Goal: Transaction & Acquisition: Purchase product/service

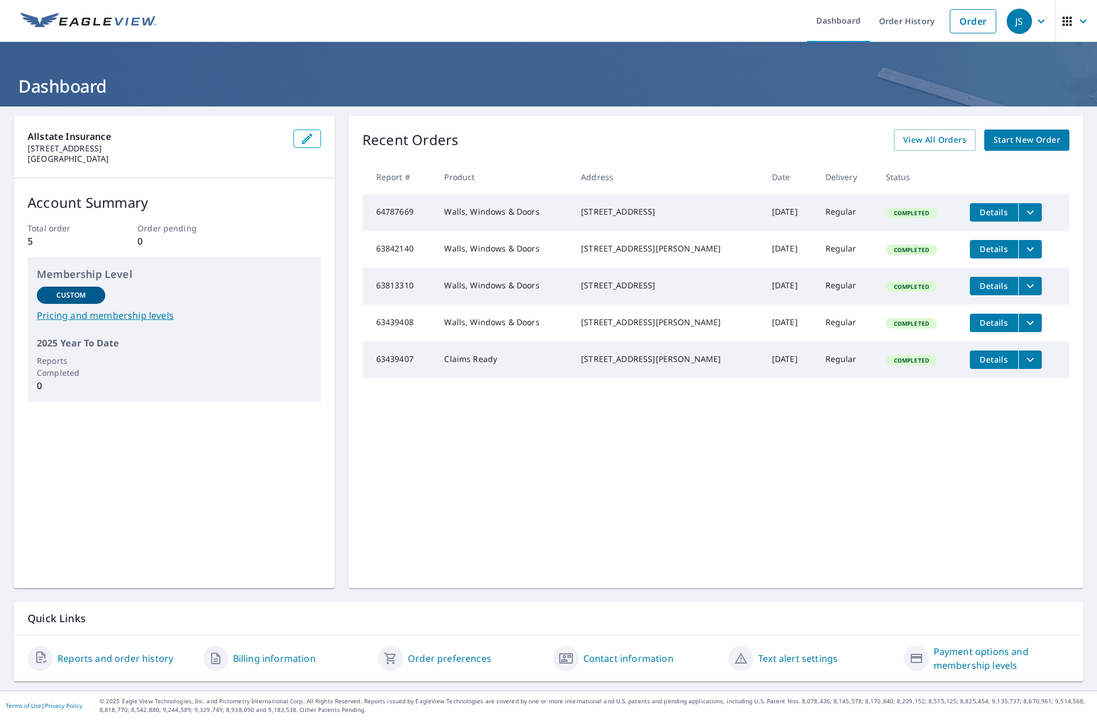
click at [993, 150] on link "Start New Order" at bounding box center [1026, 139] width 85 height 21
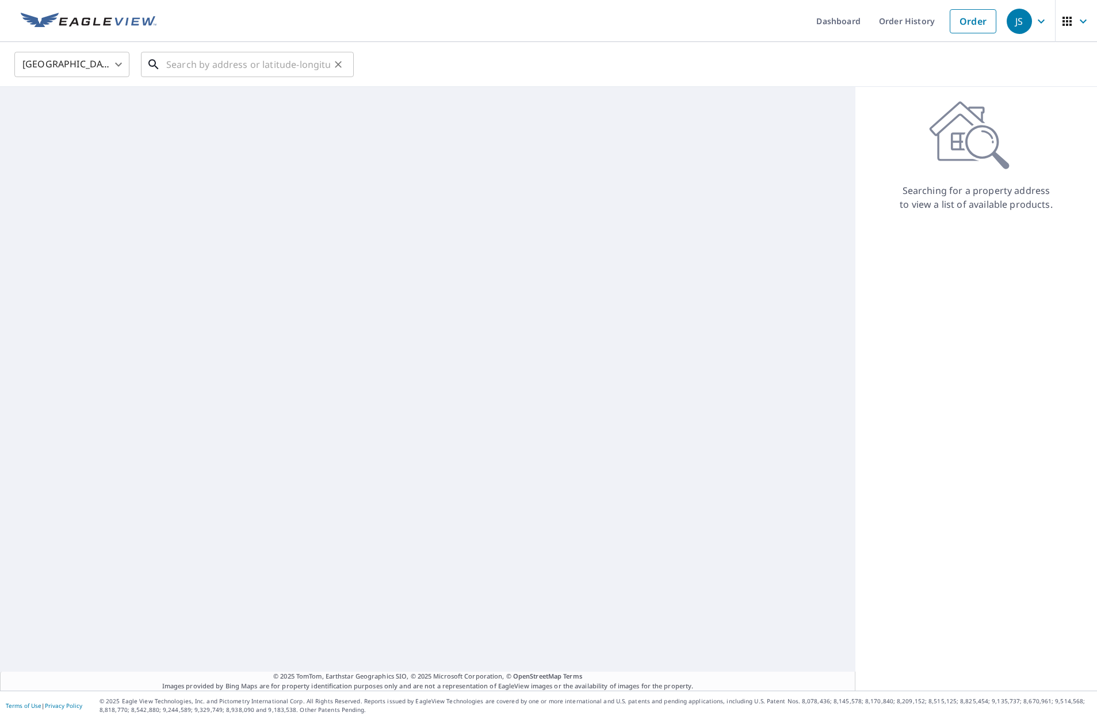
click at [270, 68] on input "text" at bounding box center [248, 64] width 164 height 32
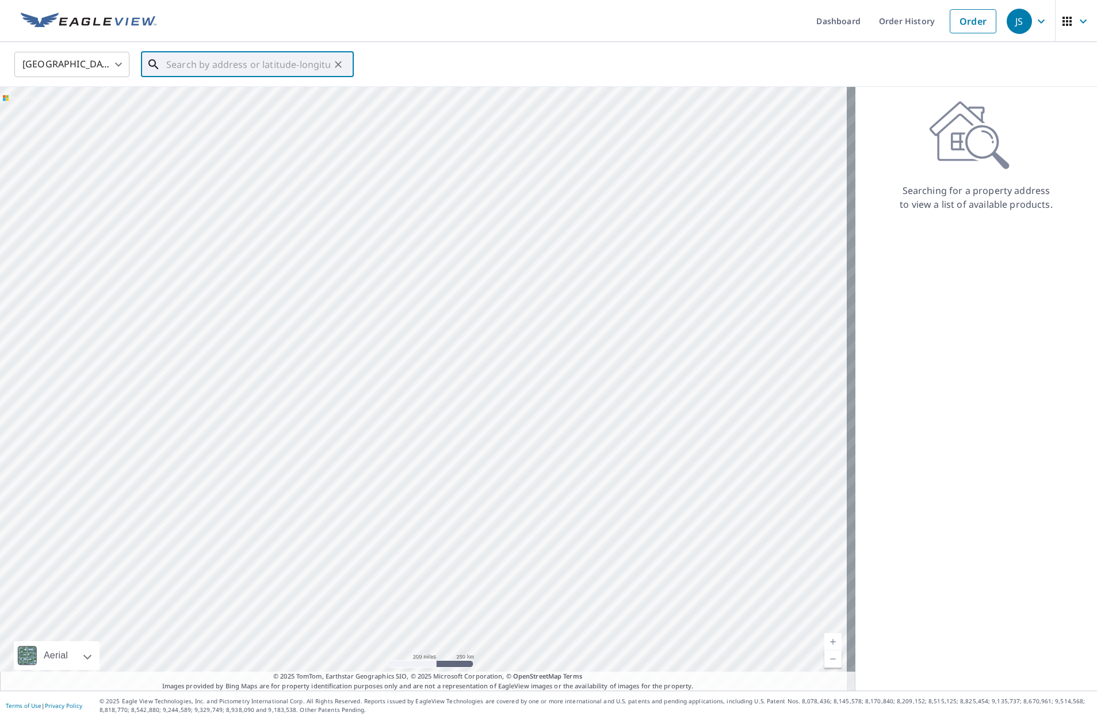
click at [192, 66] on input "text" at bounding box center [248, 64] width 164 height 32
paste input "[STREET_ADDRESS][PERSON_NAME]"
click at [241, 100] on span "[STREET_ADDRESS][PERSON_NAME]" at bounding box center [254, 98] width 181 height 14
type input "[STREET_ADDRESS][PERSON_NAME]"
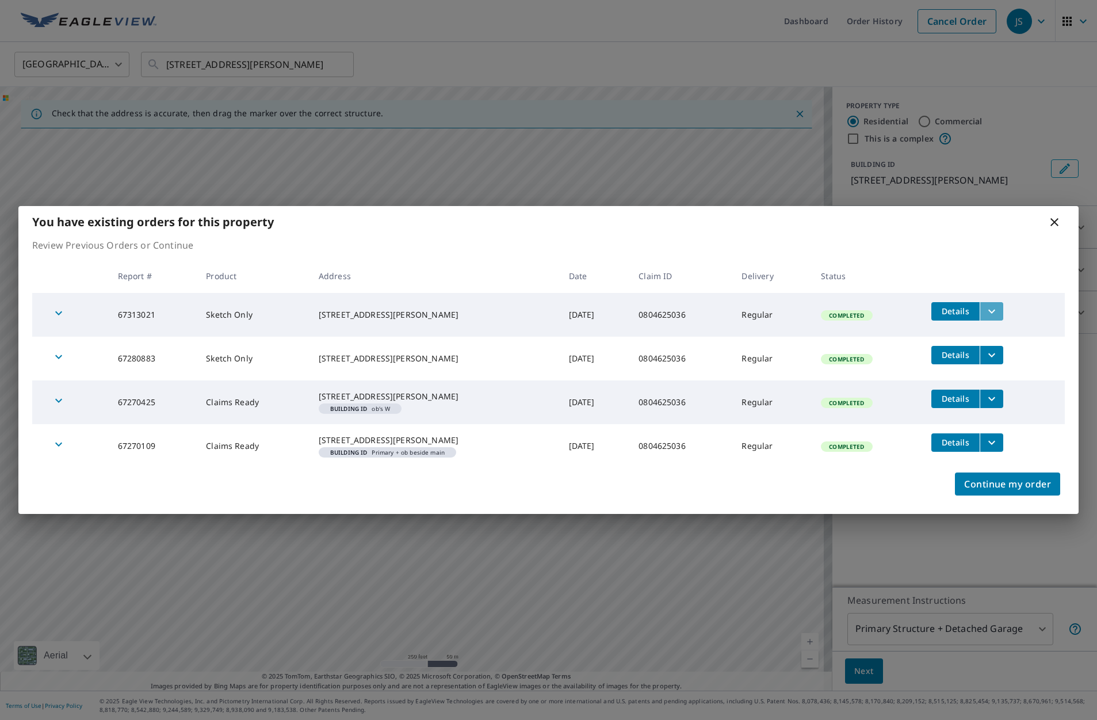
click at [992, 304] on icon "filesDropdownBtn-67313021" at bounding box center [992, 311] width 14 height 14
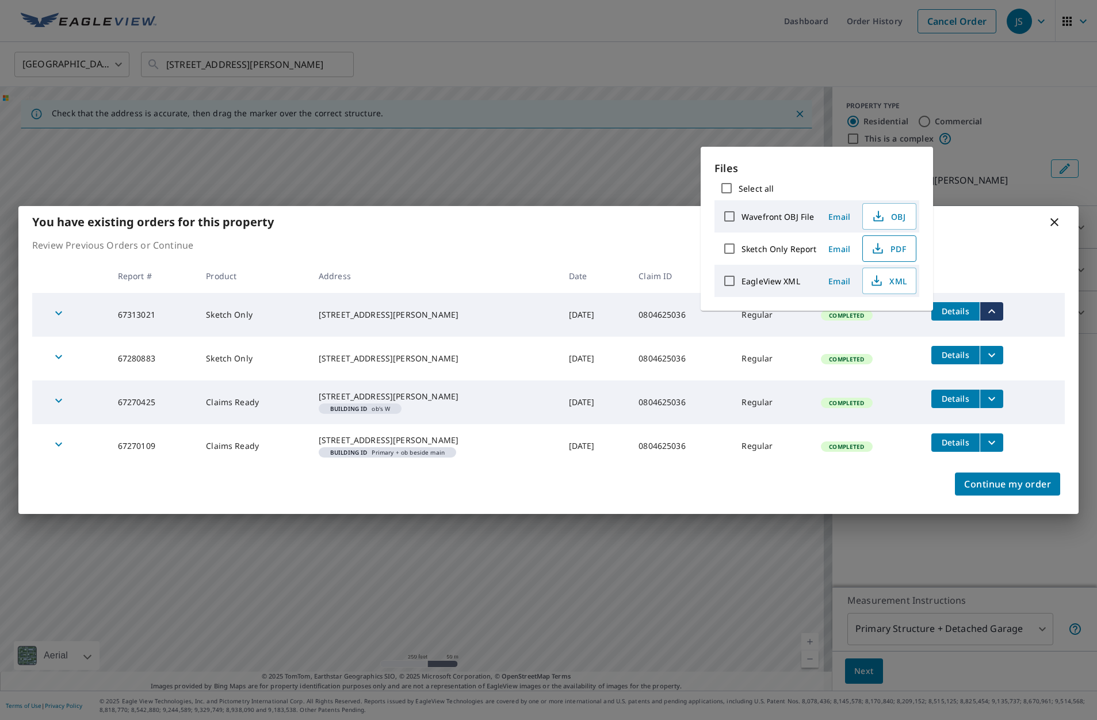
click at [892, 252] on span "PDF" at bounding box center [888, 249] width 37 height 14
click at [598, 170] on div "You have existing orders for this property Review Previous Orders or Continue R…" at bounding box center [548, 360] width 1097 height 720
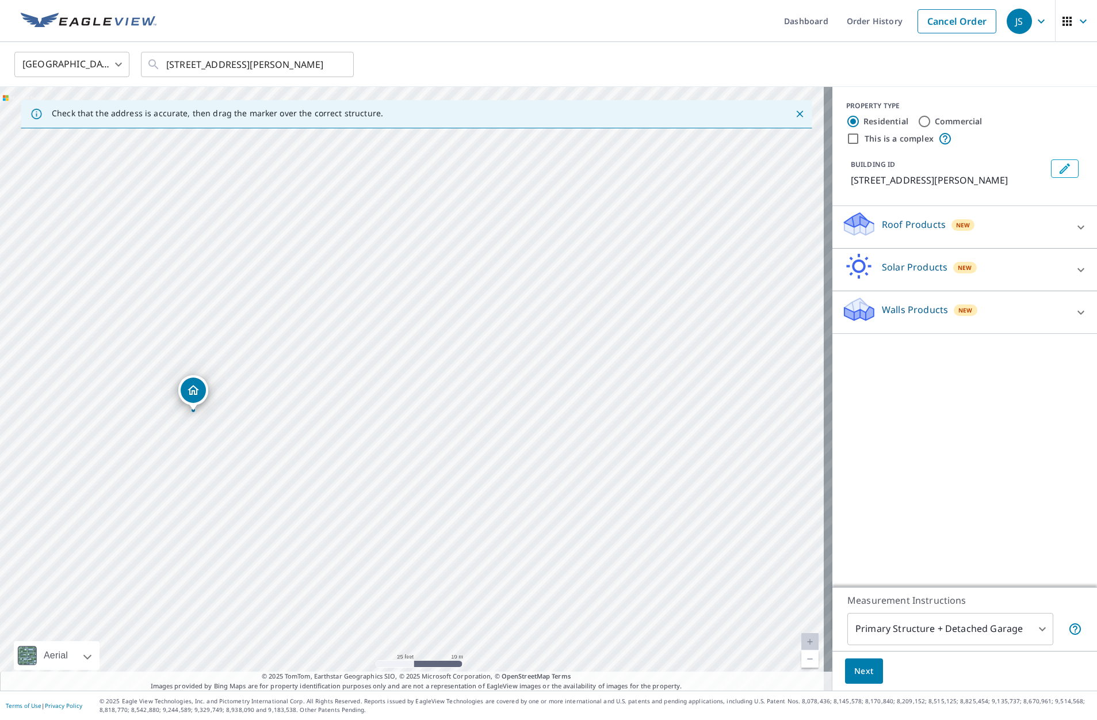
drag, startPoint x: 239, startPoint y: 388, endPoint x: 204, endPoint y: 398, distance: 36.4
drag, startPoint x: 414, startPoint y: 365, endPoint x: 393, endPoint y: 353, distance: 24.0
click at [1074, 225] on icon at bounding box center [1081, 227] width 14 height 14
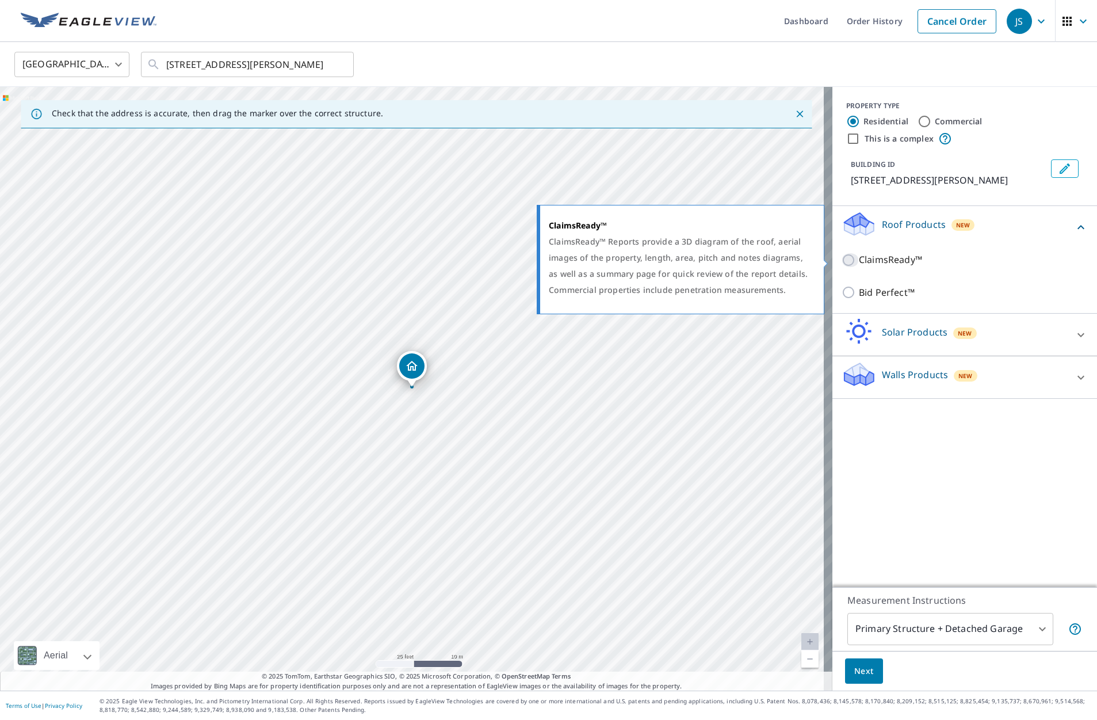
click at [842, 257] on input "ClaimsReady™" at bounding box center [850, 260] width 17 height 14
checkbox input "true"
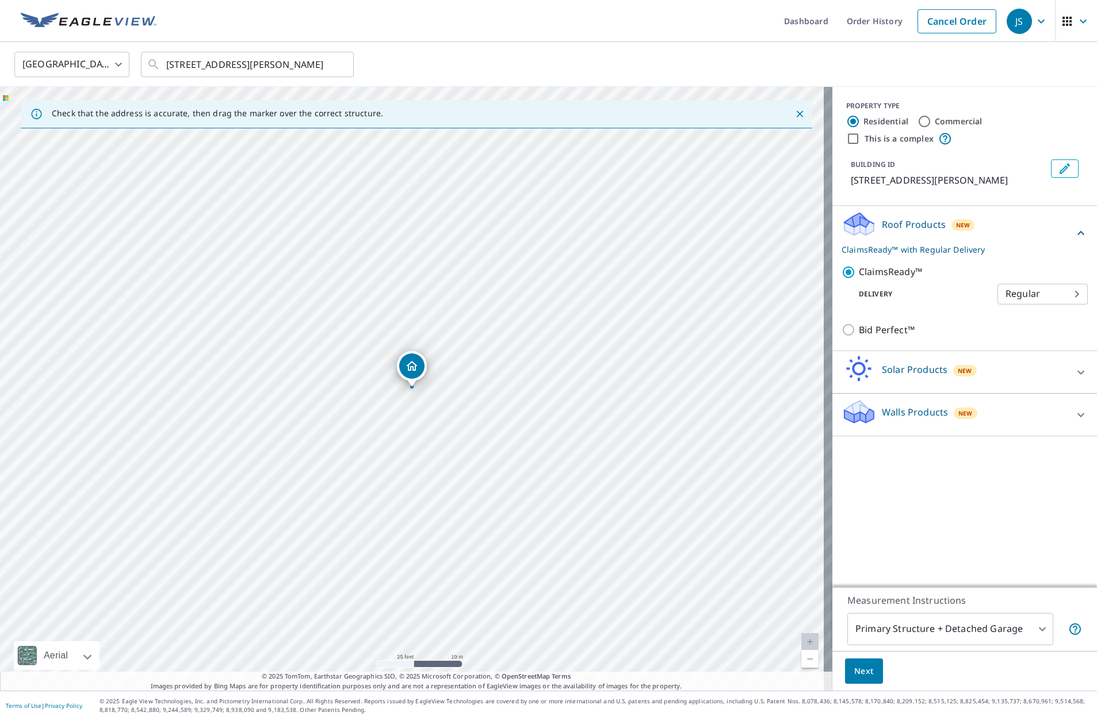
click at [1054, 297] on body "JS JS Dashboard Order History Cancel Order JS [GEOGRAPHIC_DATA] [GEOGRAPHIC_DAT…" at bounding box center [548, 360] width 1097 height 720
click at [1025, 342] on li "3 Hour" at bounding box center [1034, 335] width 90 height 21
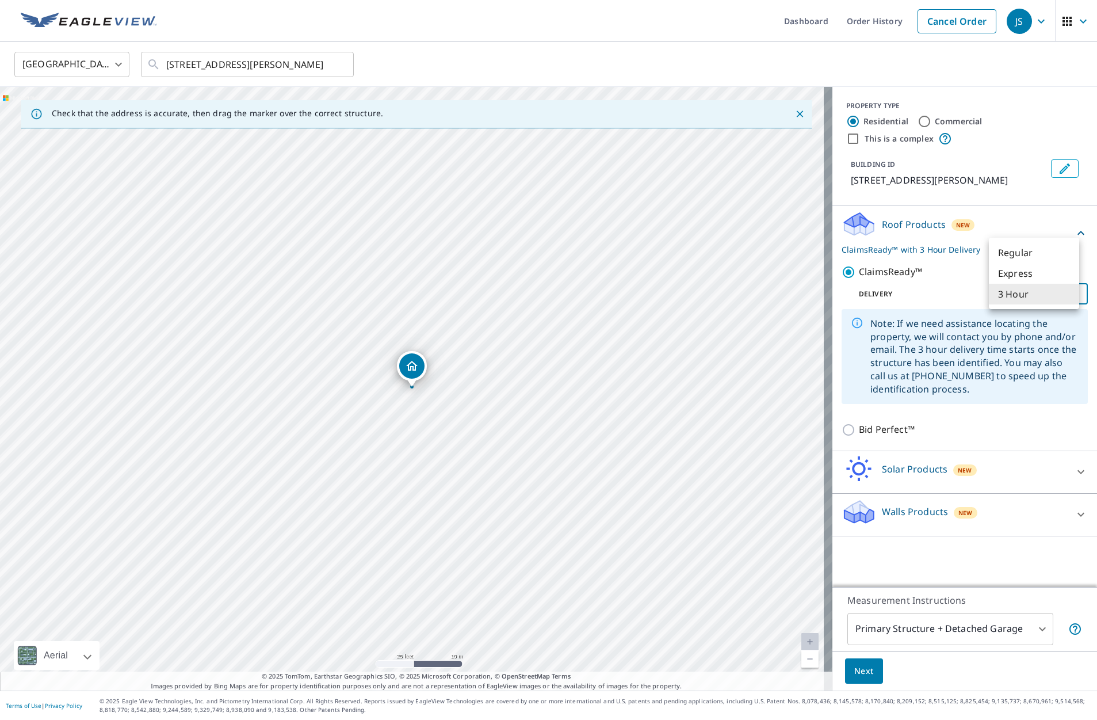
click at [1007, 295] on body "JS JS Dashboard Order History Cancel Order JS [GEOGRAPHIC_DATA] [GEOGRAPHIC_DAT…" at bounding box center [548, 360] width 1097 height 720
click at [1021, 257] on li "Regular" at bounding box center [1034, 252] width 90 height 21
type input "8"
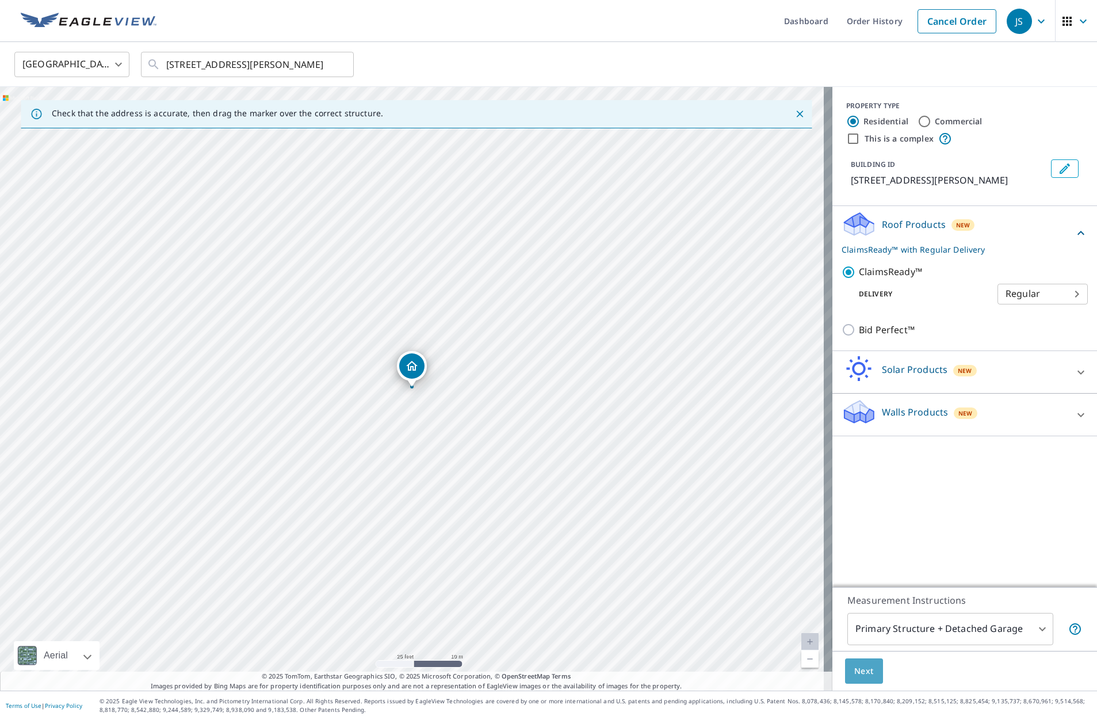
click at [866, 669] on button "Next" at bounding box center [864, 671] width 38 height 26
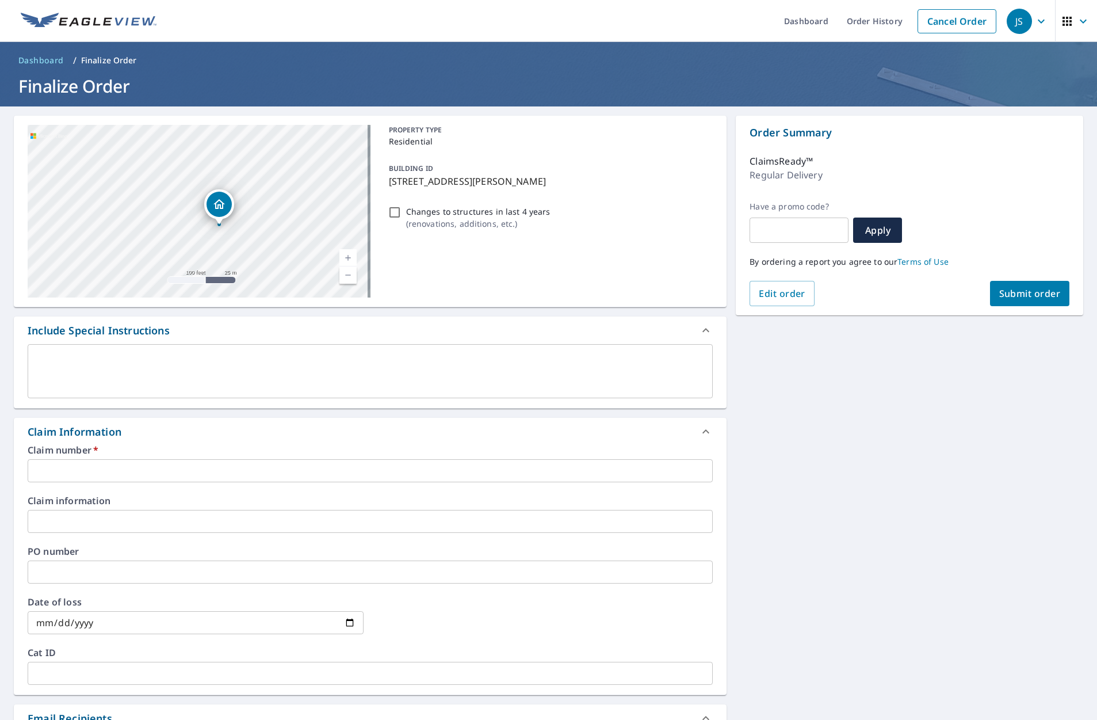
click at [222, 456] on div "Claim number   * ​" at bounding box center [370, 463] width 685 height 37
click at [208, 480] on input "text" at bounding box center [370, 470] width 685 height 23
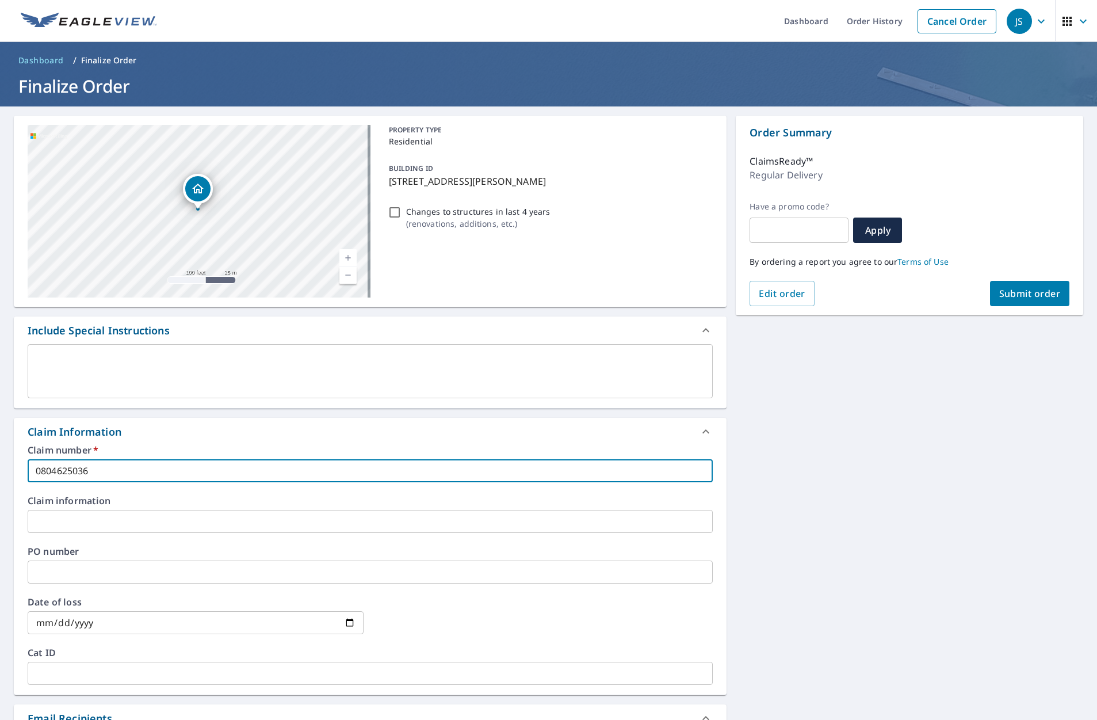
type input "0804625036"
click at [1018, 296] on span "Submit order" at bounding box center [1030, 293] width 62 height 13
